Goal: Task Accomplishment & Management: Manage account settings

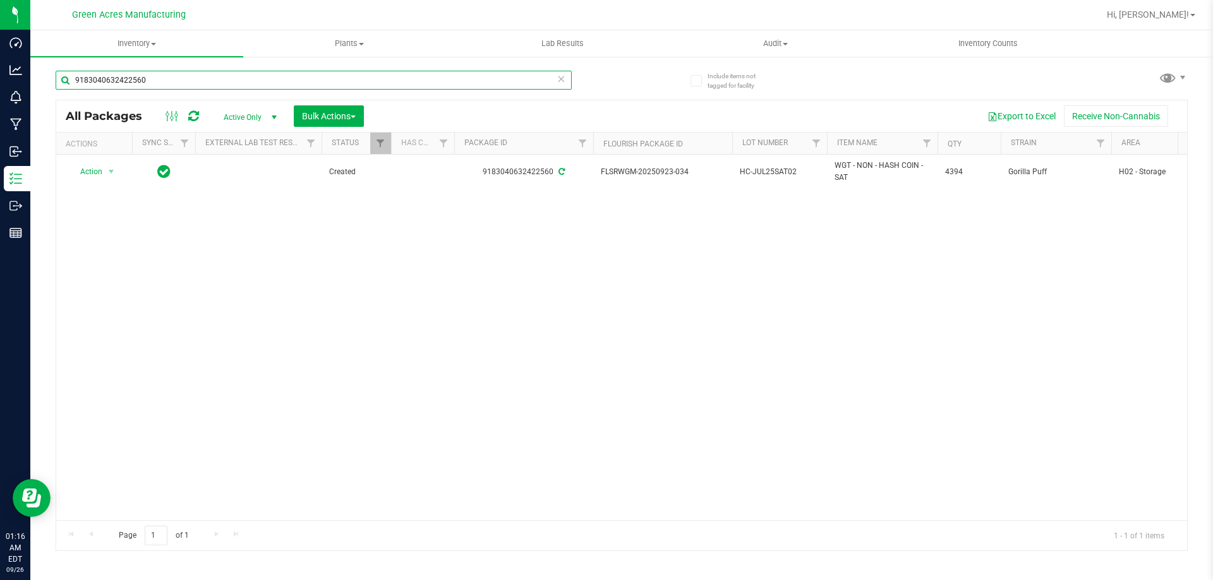
click at [366, 85] on input "9183040632422560" at bounding box center [314, 80] width 516 height 19
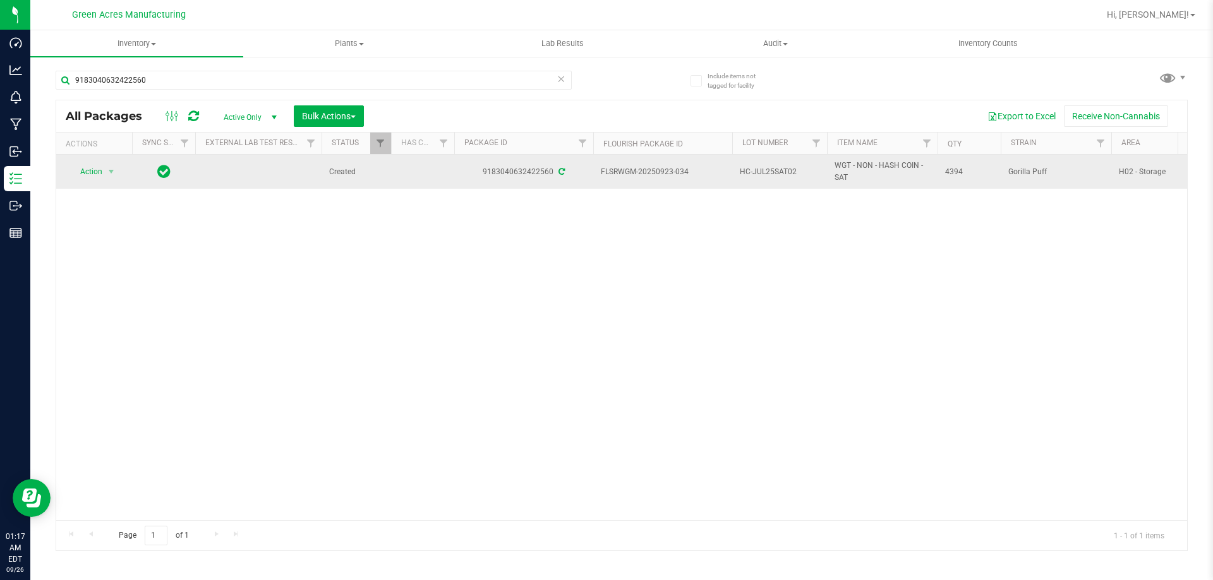
click at [786, 172] on span "HC-JUL25SAT02" at bounding box center [780, 172] width 80 height 12
click at [786, 172] on input "HC-JUL25SAT02" at bounding box center [776, 172] width 90 height 20
click at [325, 86] on input "9183040632422560" at bounding box center [314, 80] width 516 height 19
click at [325, 85] on input "9183040632422560" at bounding box center [314, 80] width 516 height 19
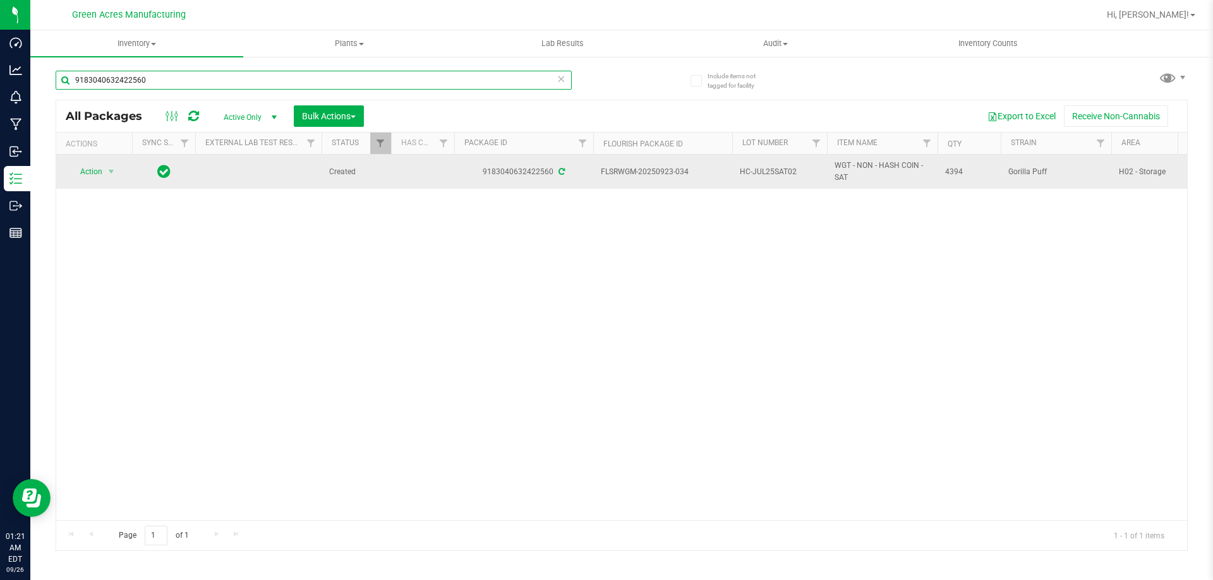
click at [325, 85] on input "9183040632422560" at bounding box center [314, 80] width 516 height 19
type input "6328926245187471"
click at [762, 171] on span "HC-SEP25HYB01" at bounding box center [780, 172] width 80 height 12
click at [762, 171] on input "HC-SEP25HYB01" at bounding box center [776, 172] width 90 height 20
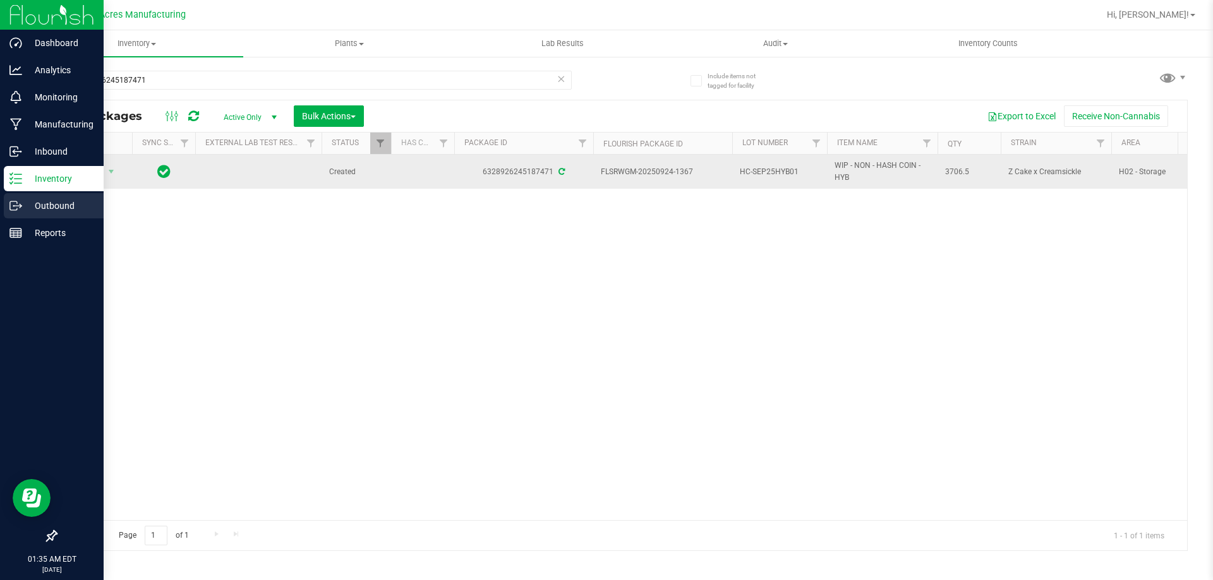
click at [30, 207] on p "Outbound" at bounding box center [60, 205] width 76 height 15
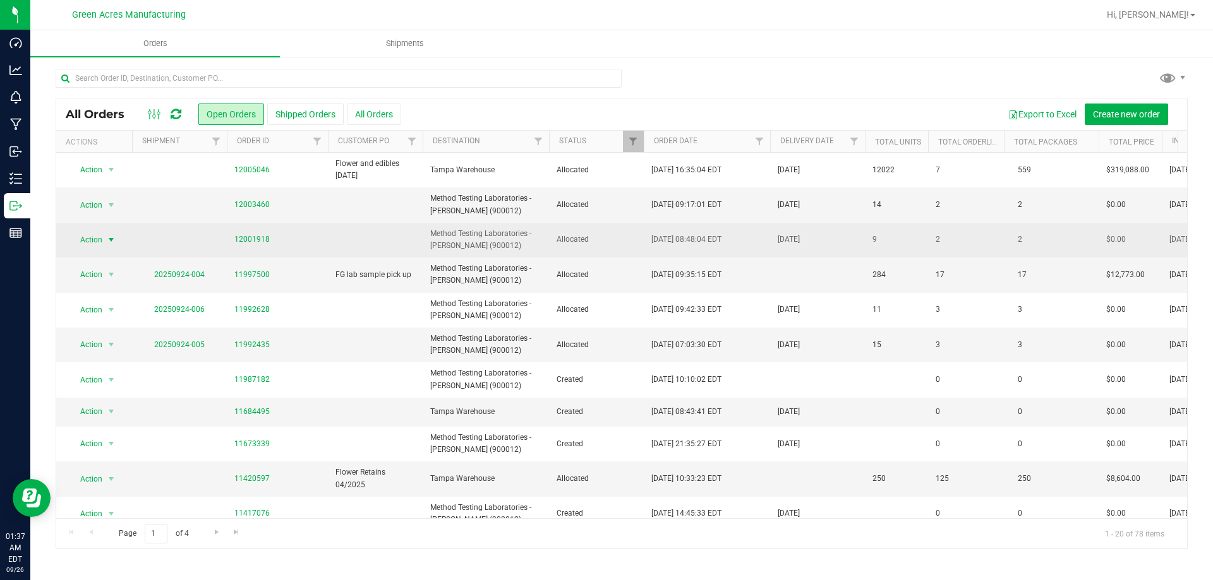
click at [90, 242] on span "Action" at bounding box center [86, 240] width 34 height 18
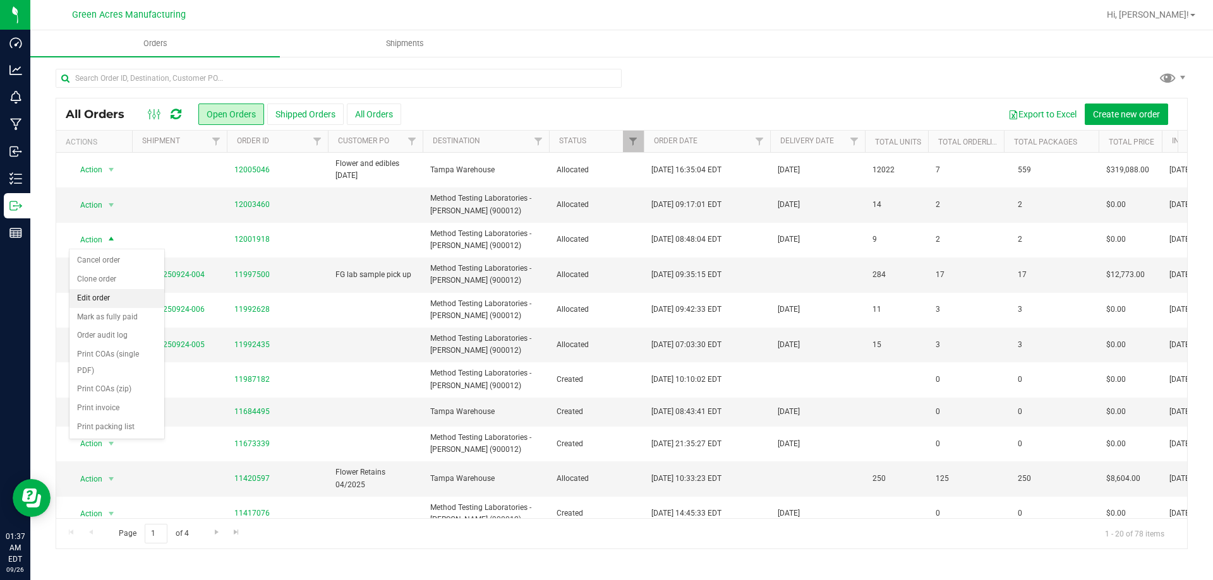
click at [98, 297] on li "Edit order" at bounding box center [116, 298] width 95 height 19
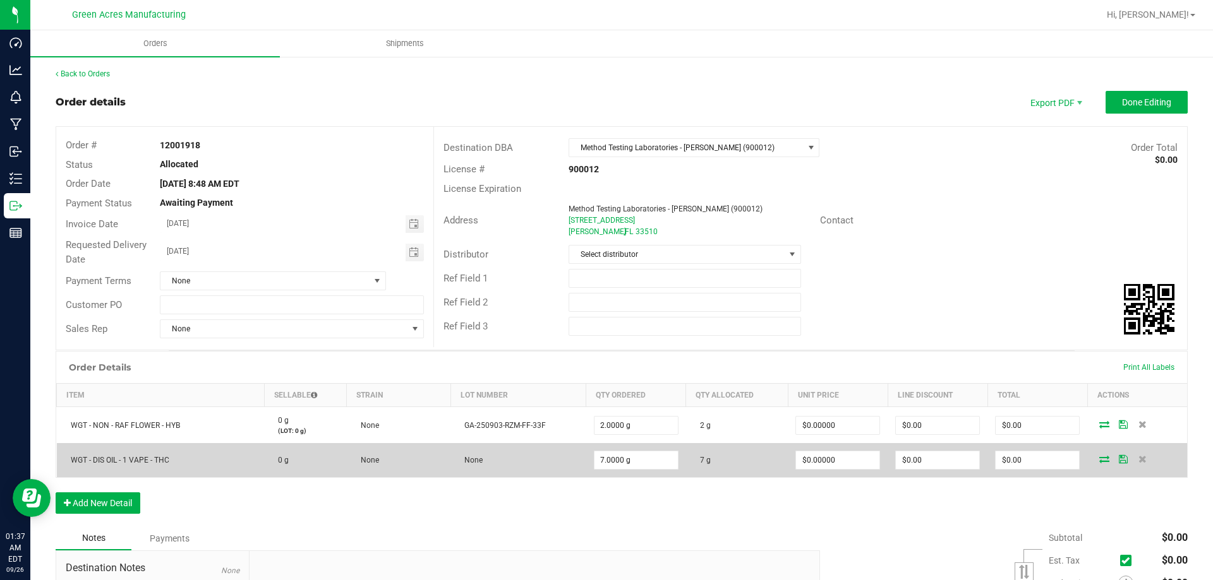
scroll to position [126, 0]
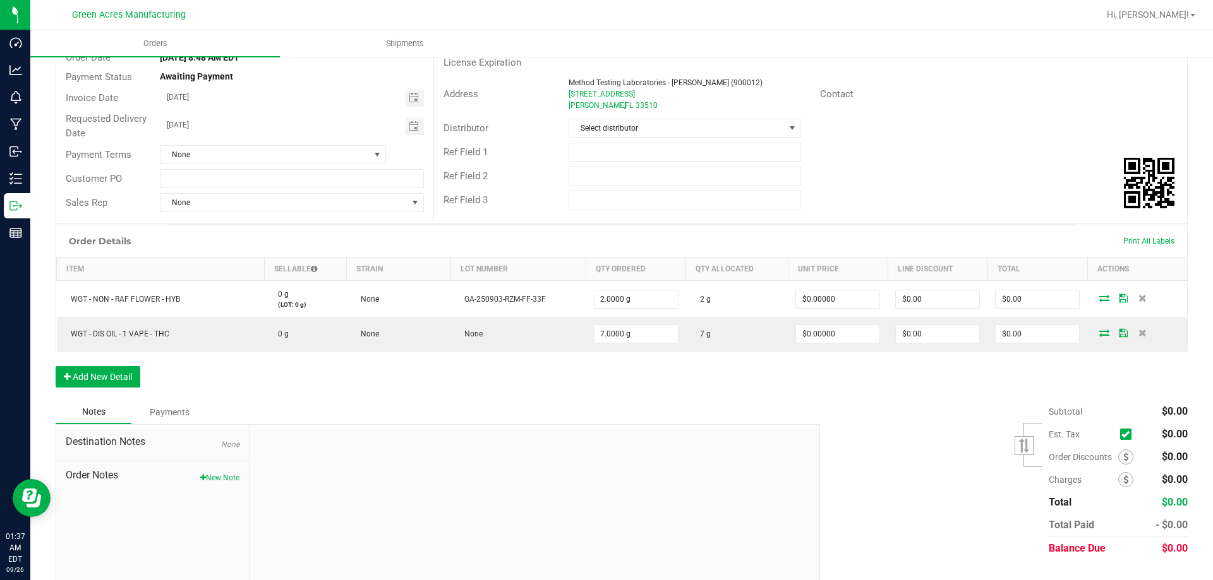
click at [230, 474] on button "New Note" at bounding box center [219, 477] width 39 height 11
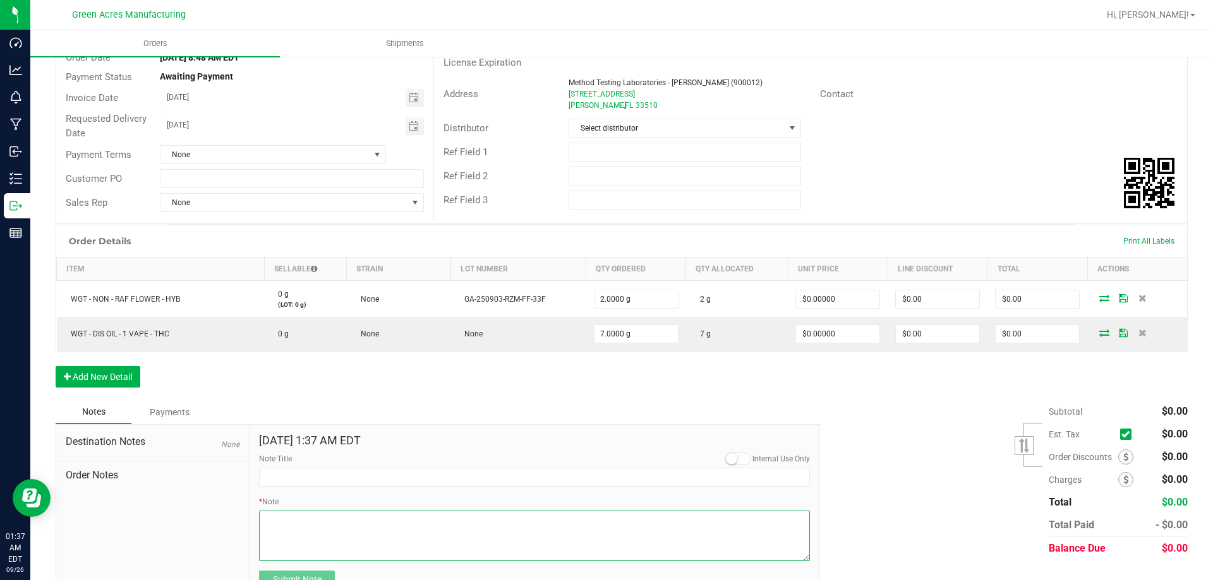
click at [259, 520] on textarea "* Note" at bounding box center [534, 536] width 551 height 51
type textarea "Destination: Method Seal: 046343 Performed by: RHN-175"
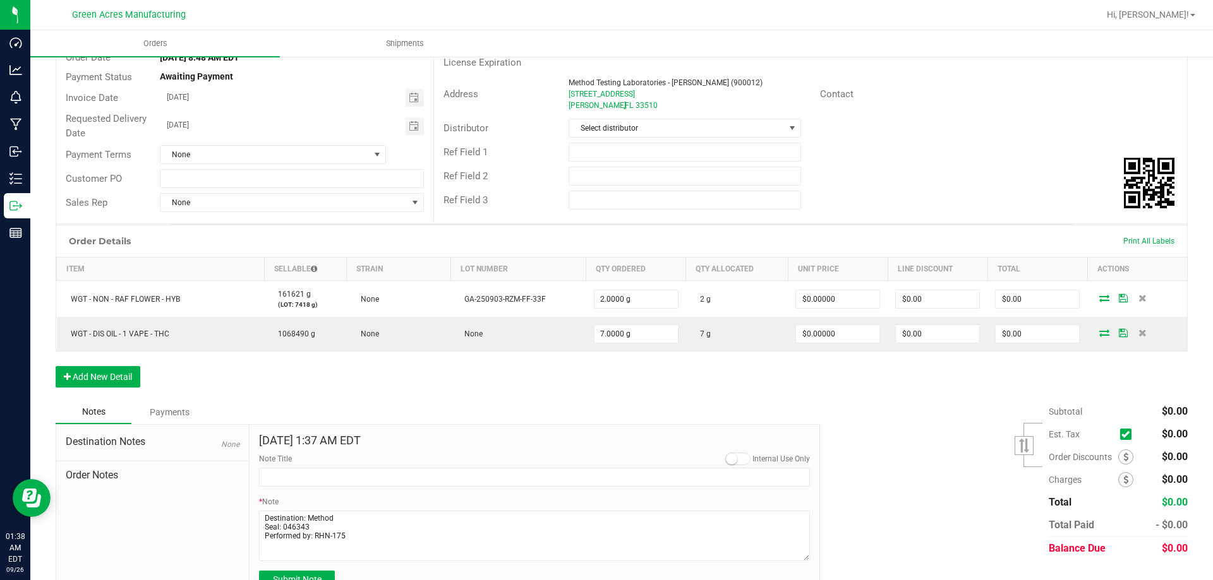
click at [535, 431] on div "[DATE] 1:37 AM EDT Internal Use Only Note Title * Note Submit Note" at bounding box center [535, 512] width 570 height 174
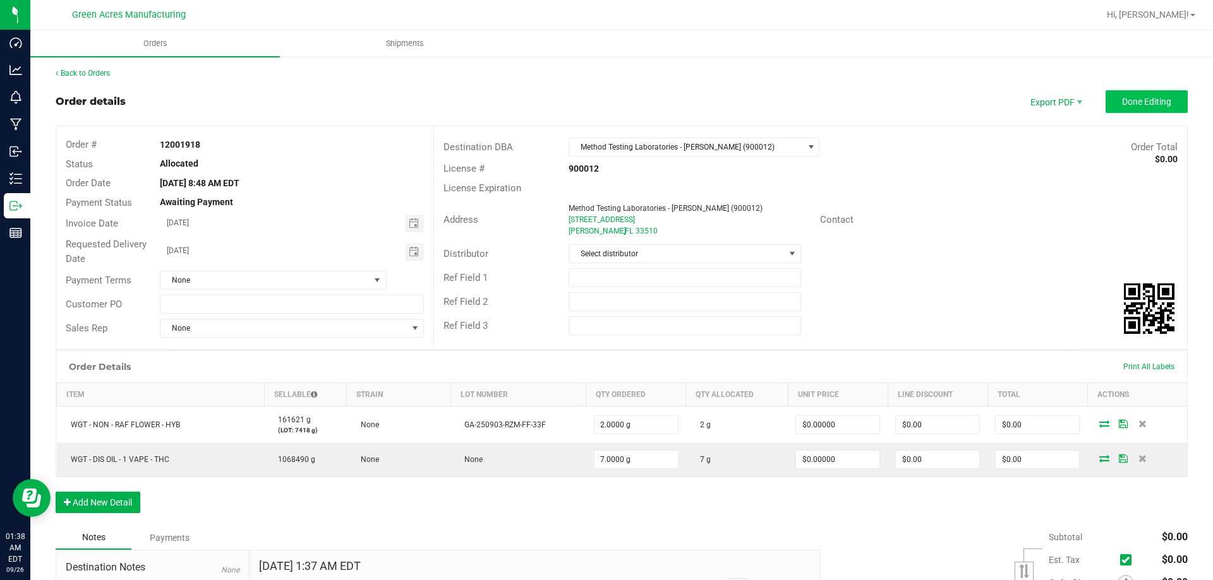
scroll to position [0, 0]
click at [1173, 97] on button "Done Editing" at bounding box center [1146, 102] width 82 height 23
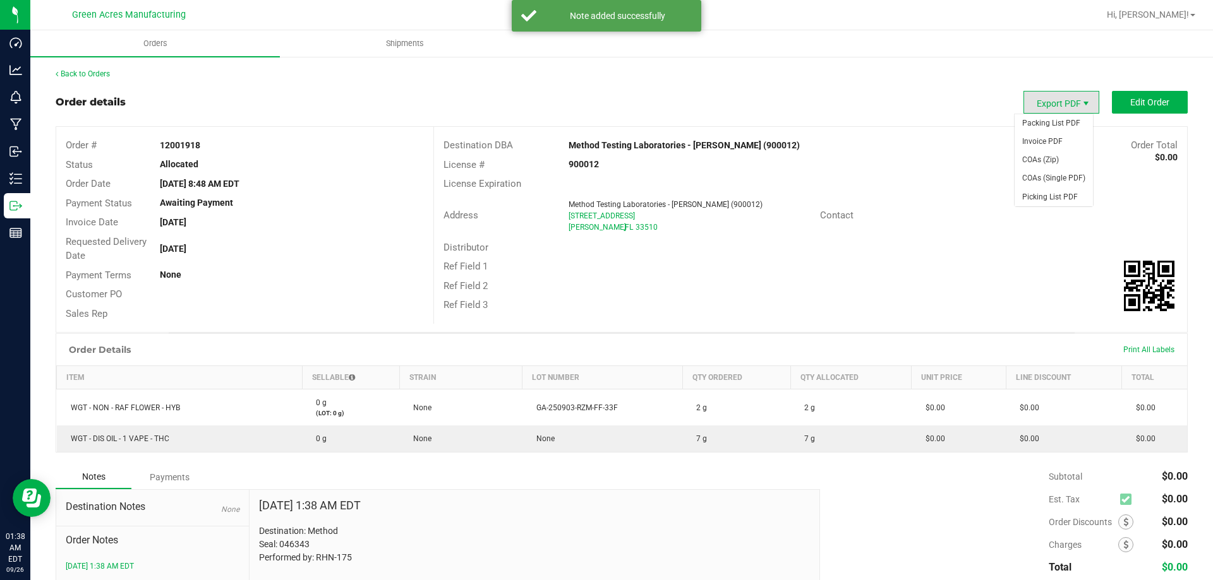
click at [1081, 104] on span "Export PDF" at bounding box center [1086, 104] width 10 height 10
click at [1061, 123] on span "Packing List PDF" at bounding box center [1053, 123] width 78 height 18
